Goal: Find specific page/section: Find specific page/section

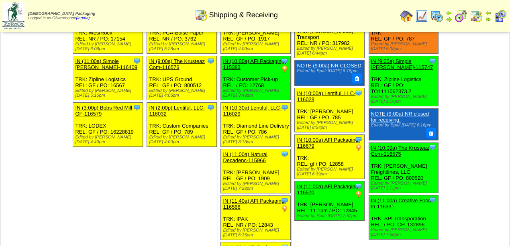
scroll to position [190, 0]
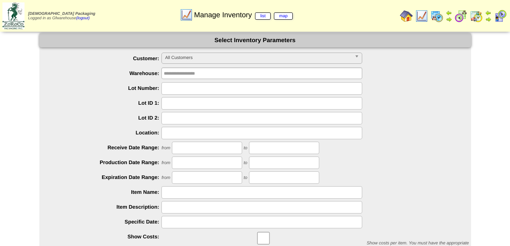
scroll to position [89, 0]
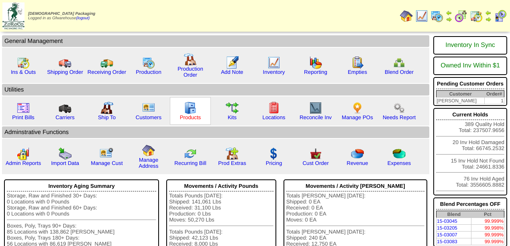
click at [192, 118] on link "Products" at bounding box center [190, 117] width 21 height 6
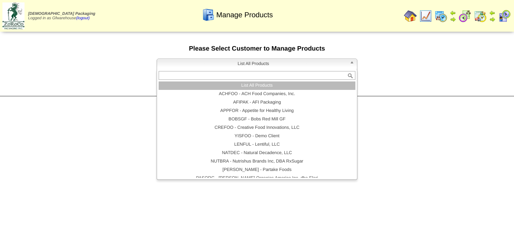
click at [351, 65] on b at bounding box center [353, 64] width 7 height 10
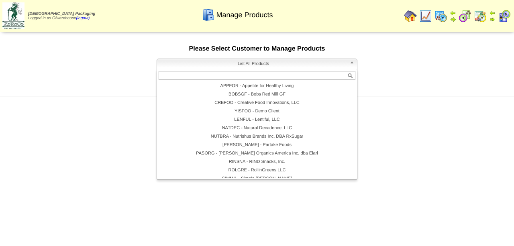
scroll to position [24, 0]
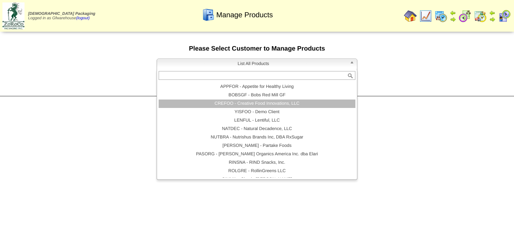
click at [283, 103] on li "CREFOO - Creative Food Innovations, LLC" at bounding box center [257, 104] width 197 height 8
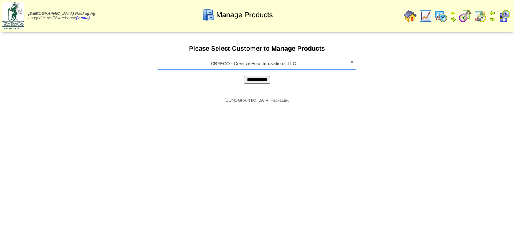
click at [261, 81] on input "**********" at bounding box center [257, 80] width 26 height 8
